Goal: Find specific page/section: Find specific page/section

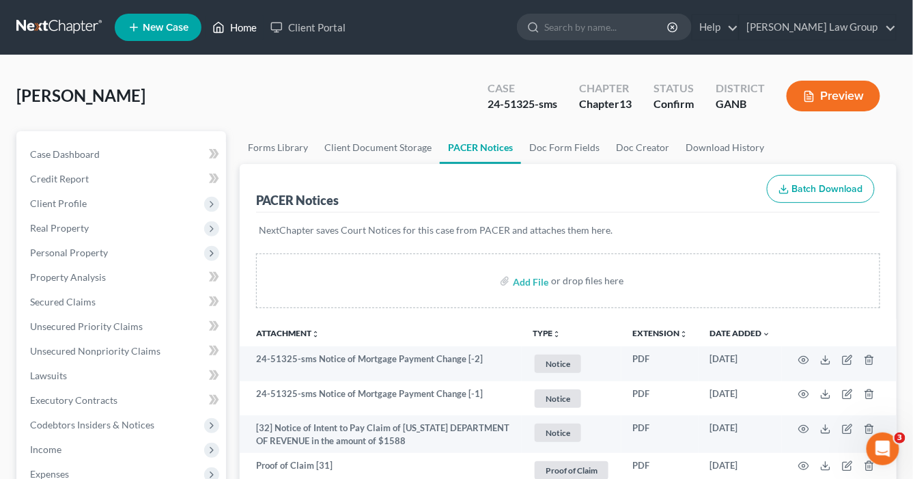
click at [237, 27] on link "Home" at bounding box center [235, 27] width 58 height 25
click at [240, 29] on link "Home" at bounding box center [235, 27] width 58 height 25
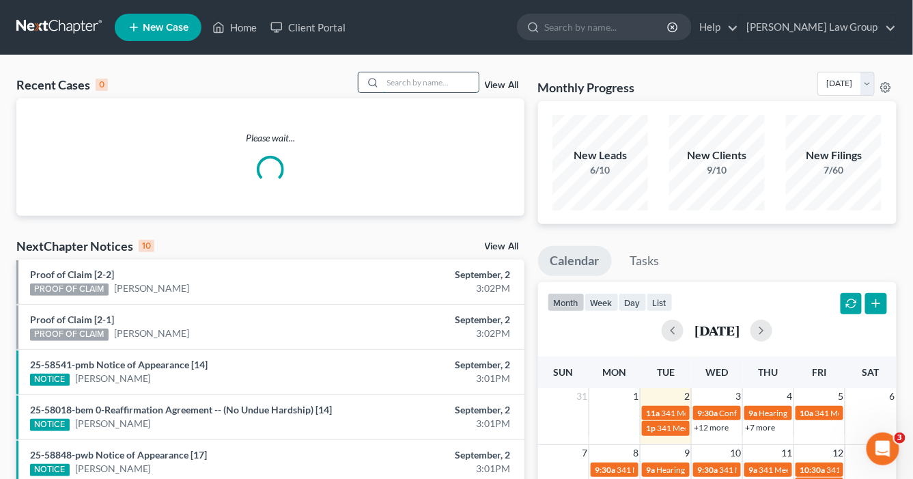
click at [425, 84] on input "search" at bounding box center [431, 82] width 96 height 20
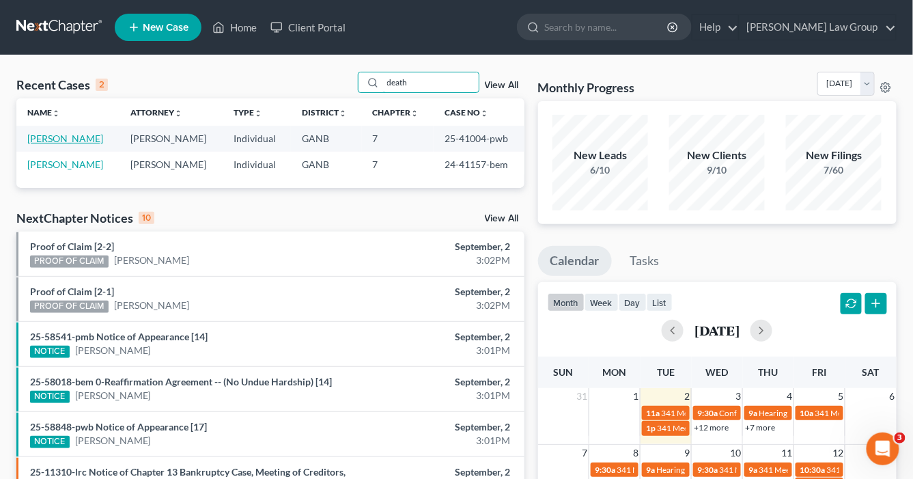
type input "death"
click at [90, 139] on link "[PERSON_NAME]" at bounding box center [65, 138] width 76 height 12
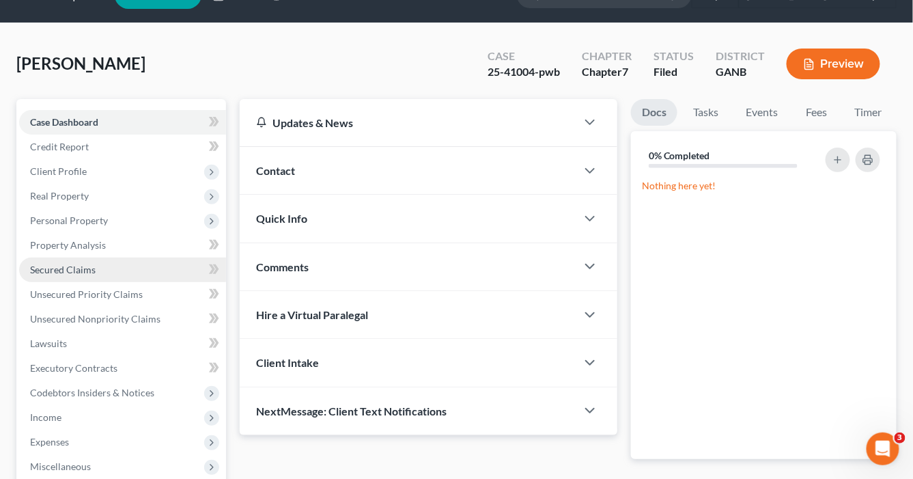
scroll to position [55, 0]
